Goal: Find specific page/section

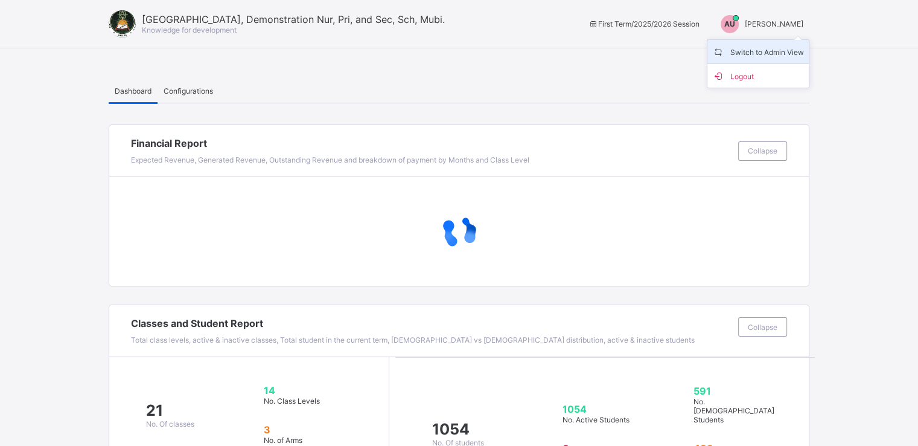
click at [763, 56] on span "Switch to Admin View" at bounding box center [759, 52] width 92 height 14
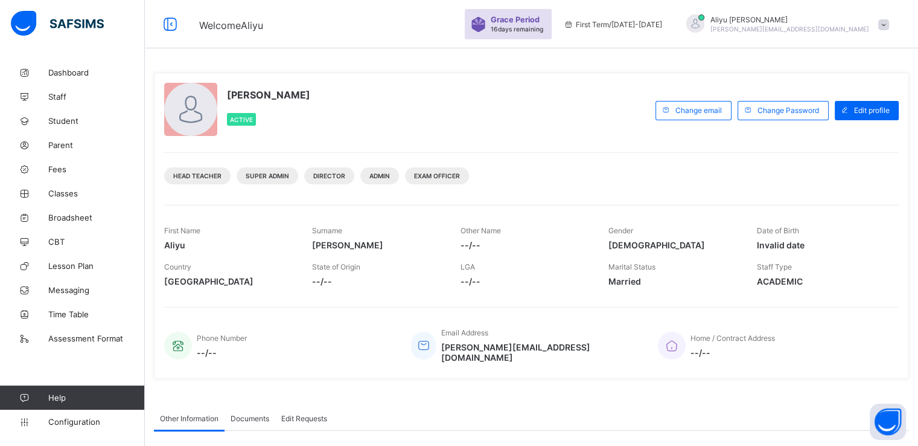
click at [890, 22] on span at bounding box center [884, 24] width 11 height 11
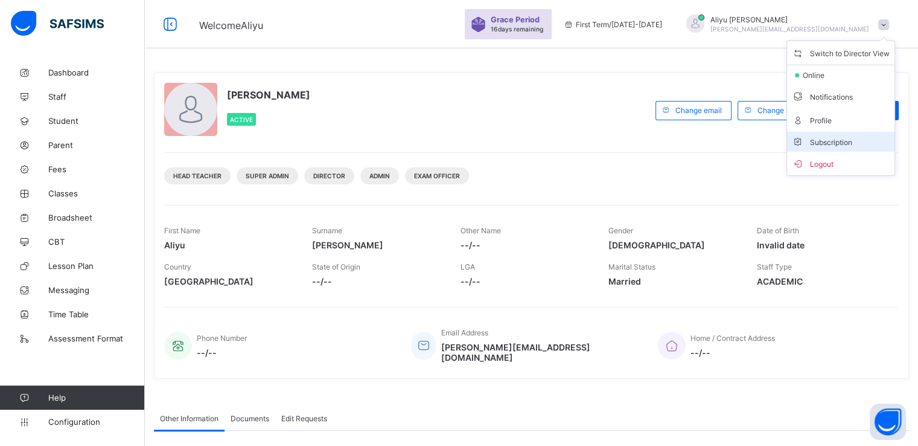
click at [832, 142] on span "Subscription" at bounding box center [822, 142] width 60 height 9
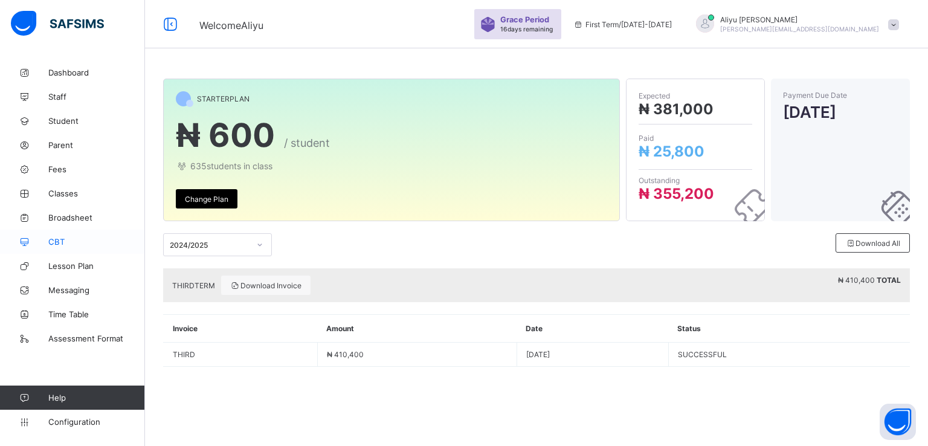
click at [67, 238] on span "CBT" at bounding box center [96, 242] width 97 height 10
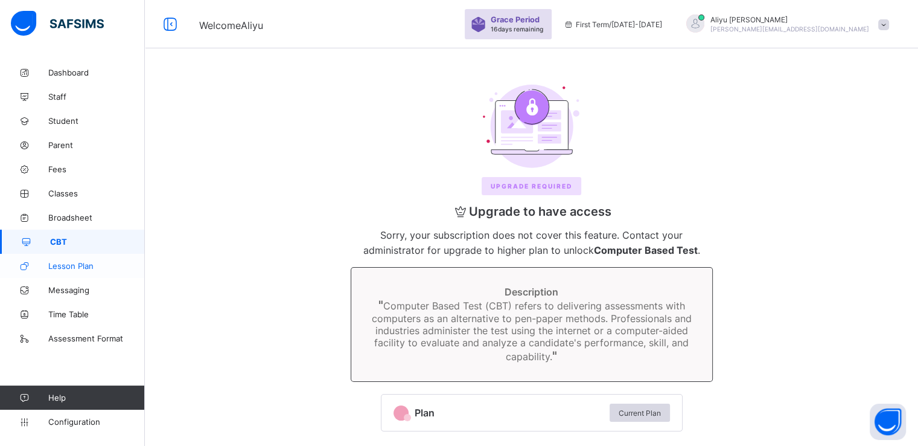
click at [70, 268] on span "Lesson Plan" at bounding box center [96, 266] width 97 height 10
